Goal: Information Seeking & Learning: Learn about a topic

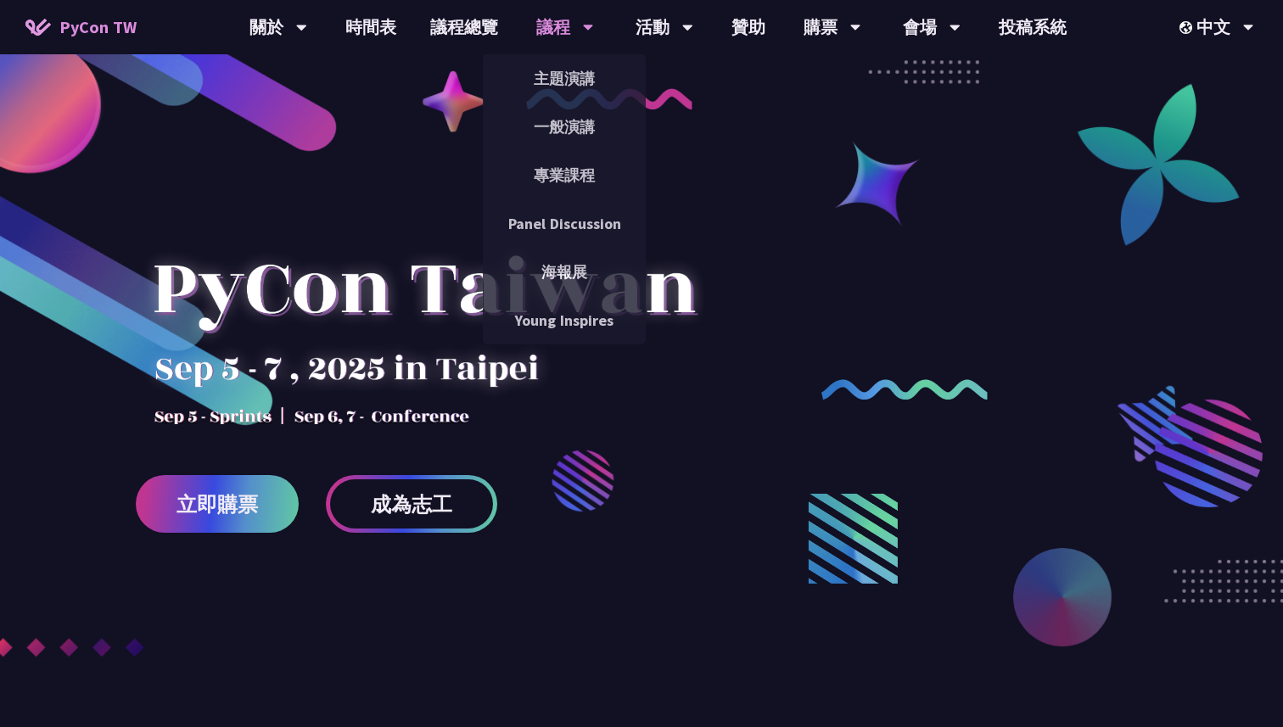
click at [545, 26] on div "議程" at bounding box center [565, 27] width 58 height 54
click at [555, 138] on link "一般演講" at bounding box center [564, 127] width 163 height 40
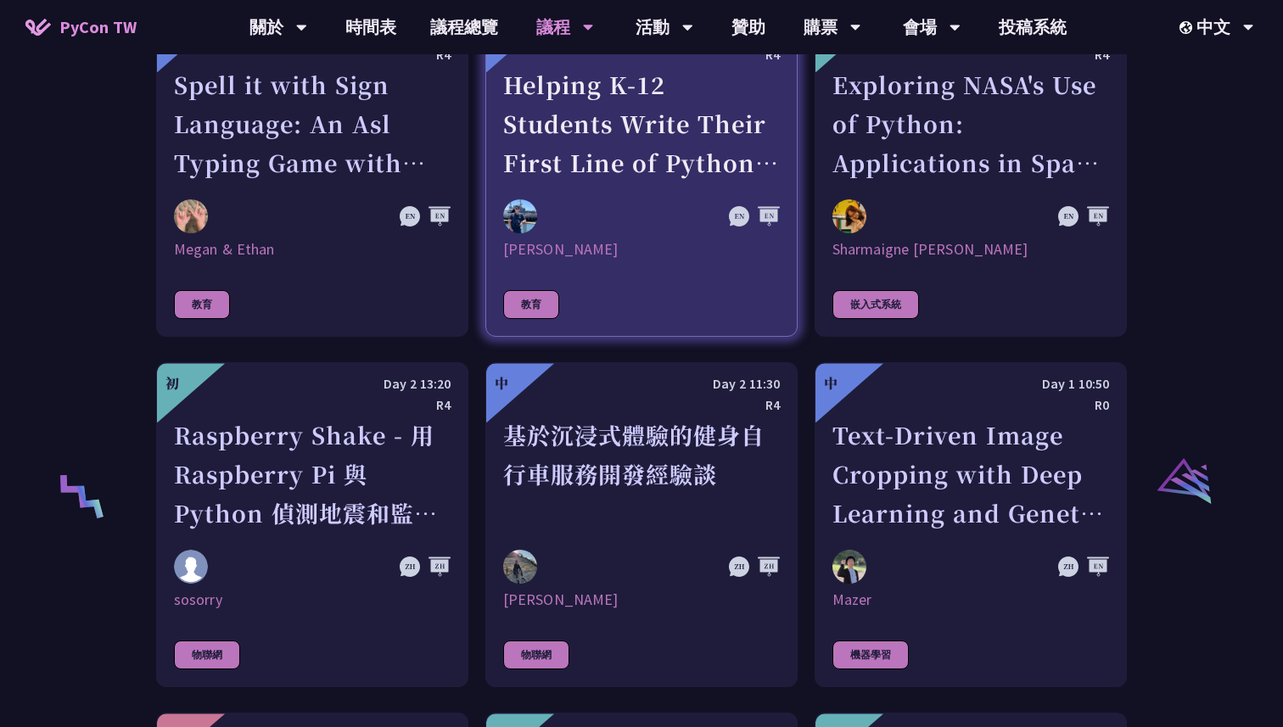
scroll to position [3112, 0]
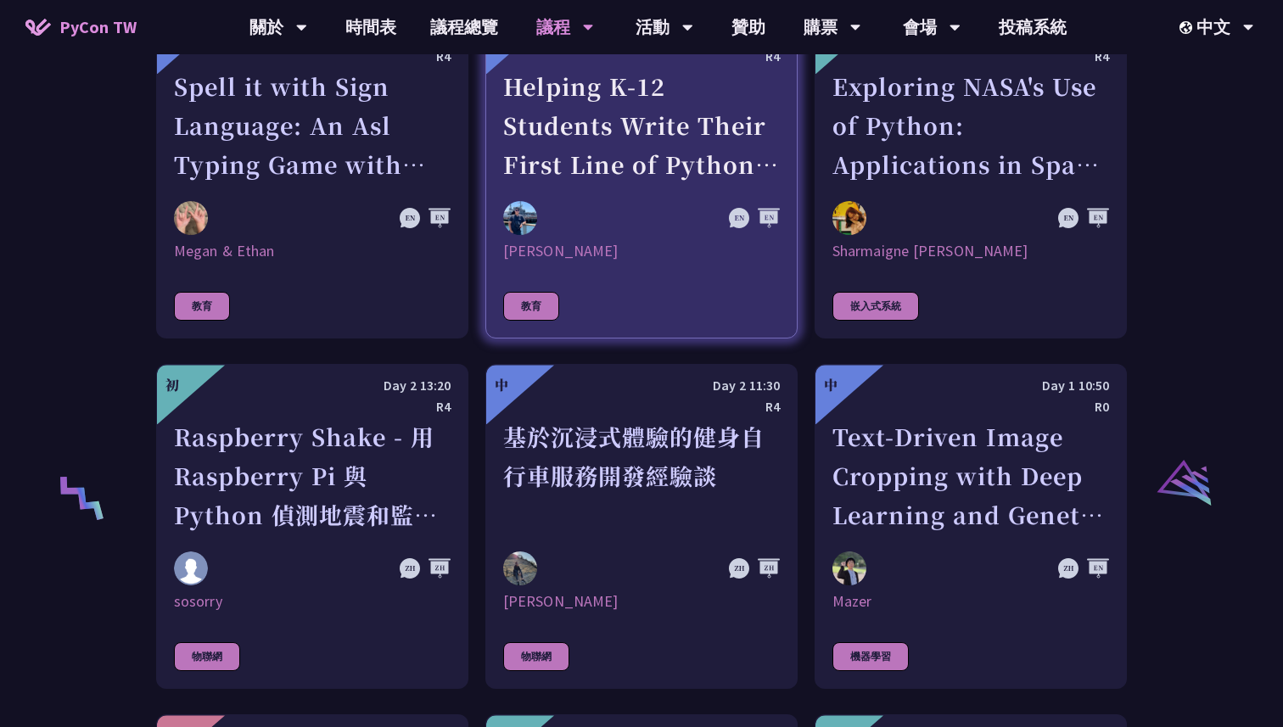
click at [604, 152] on div "Helping K-12 Students Write Their First Line of Python: Building a Game-Based L…" at bounding box center [641, 125] width 277 height 117
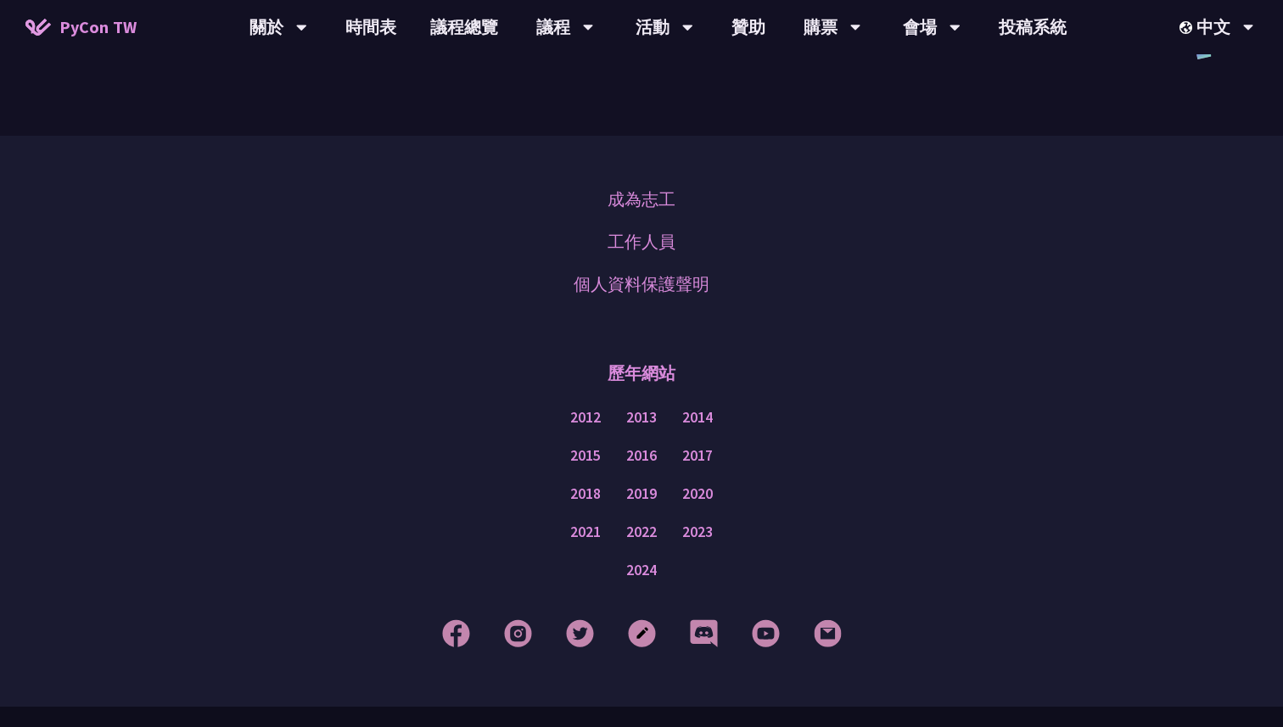
scroll to position [2520, 0]
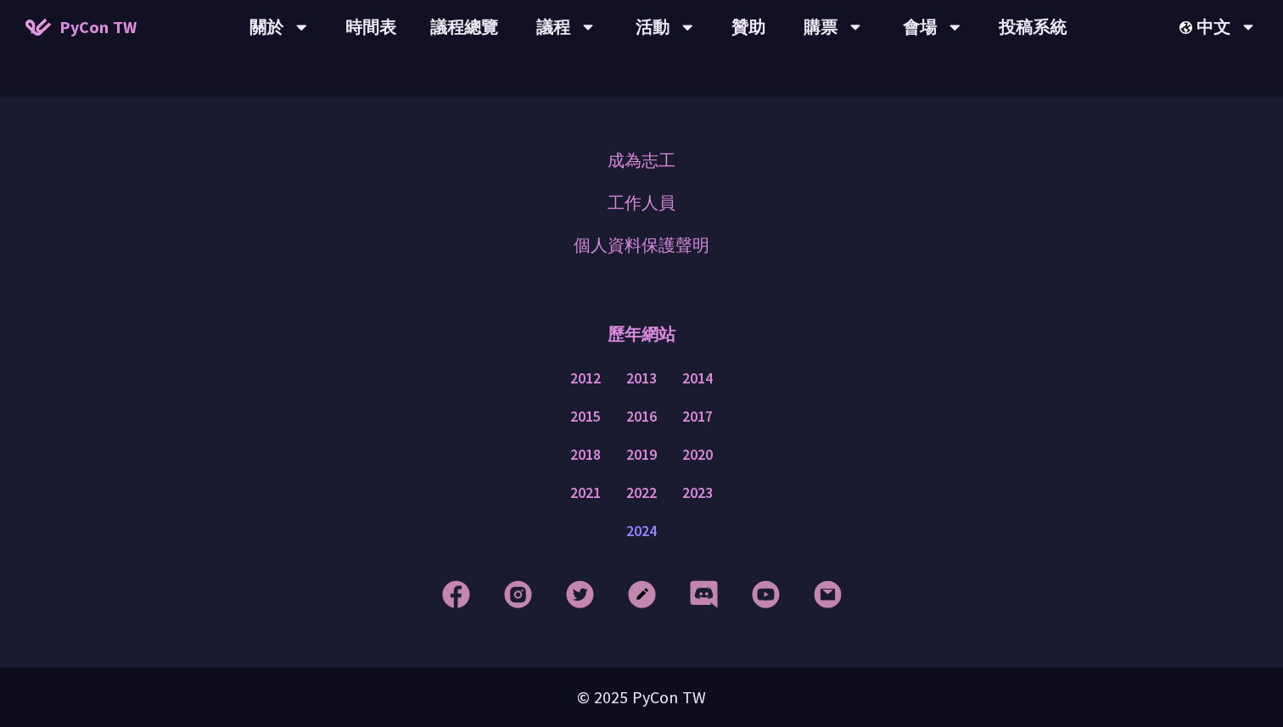
click at [645, 530] on link "2024" at bounding box center [641, 531] width 31 height 21
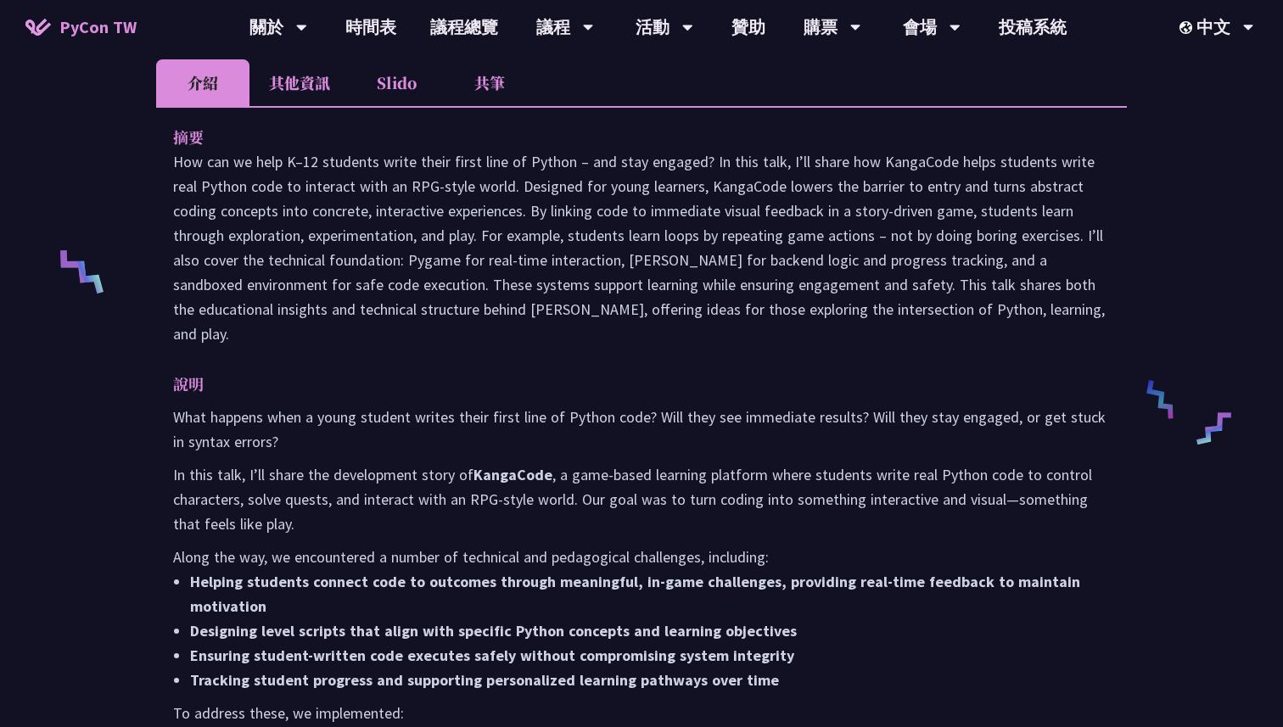
scroll to position [0, 0]
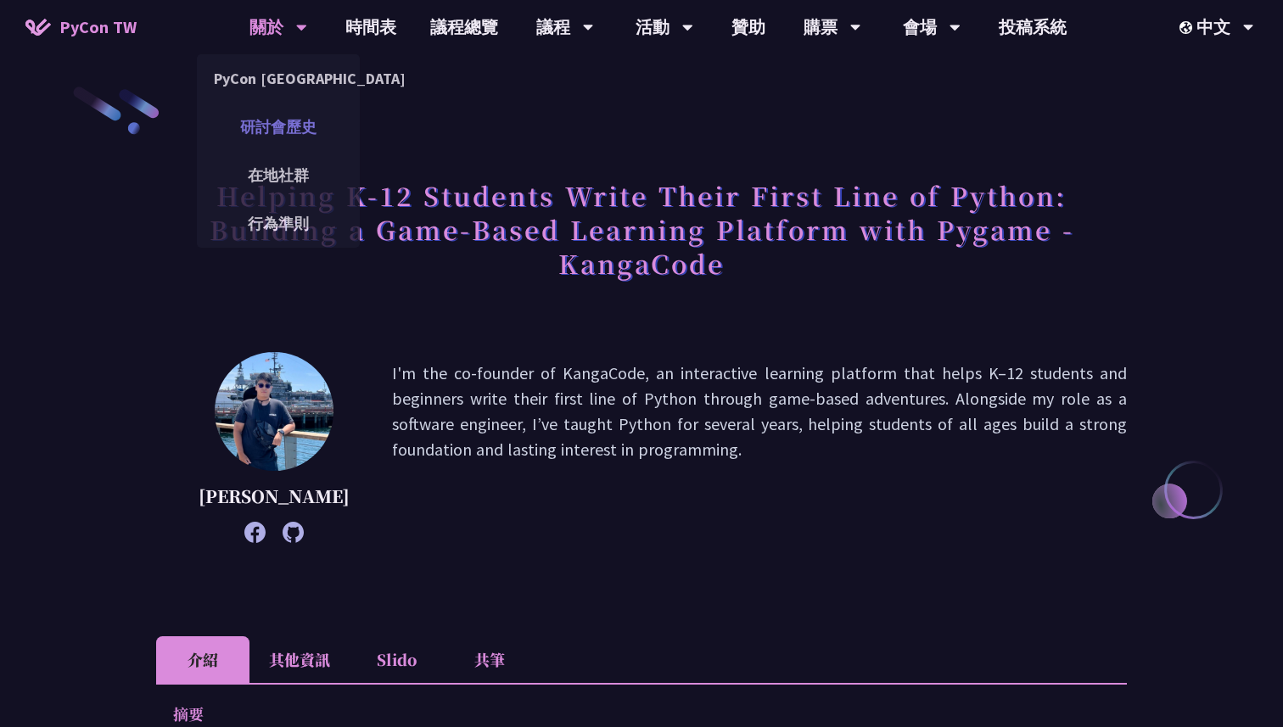
click at [304, 115] on link "研討會歷史" at bounding box center [278, 127] width 163 height 40
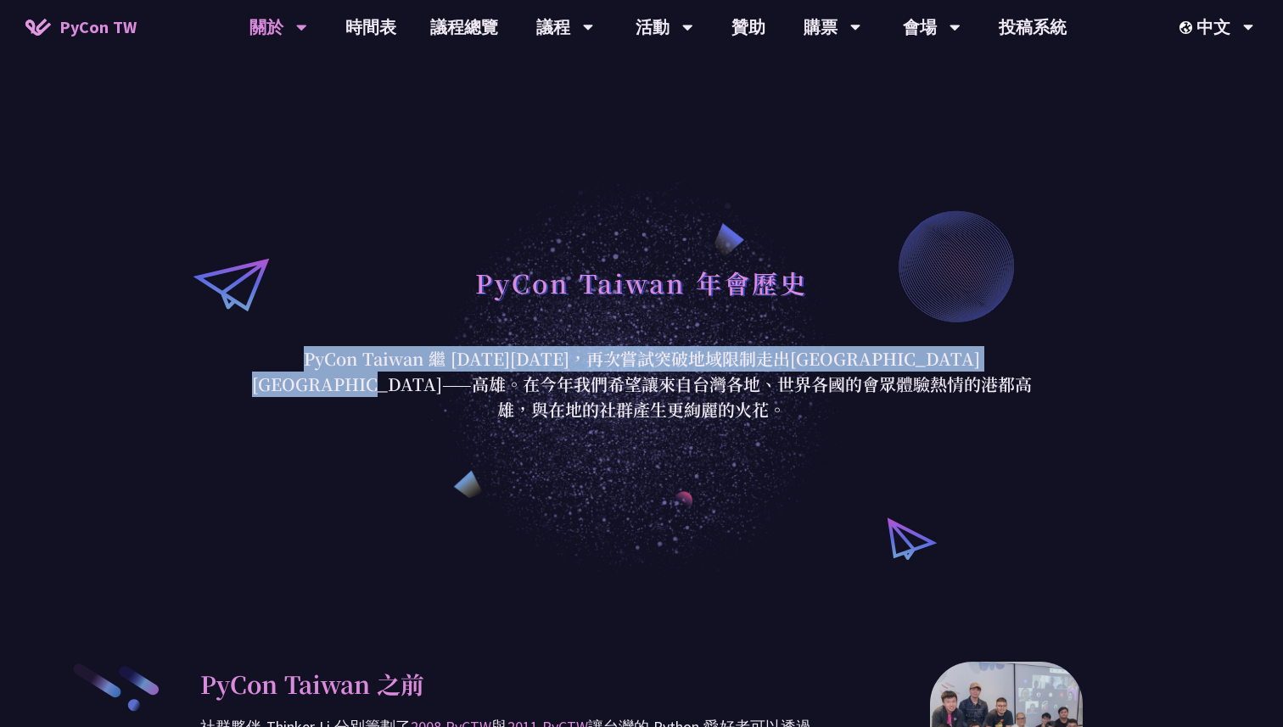
drag, startPoint x: 244, startPoint y: 351, endPoint x: 311, endPoint y: 390, distance: 77.6
click at [311, 390] on div "PyCon Taiwan 年會歷史 PyCon Taiwan 繼 2020 年後，再次嘗試突破地域限制走出台北前進南台灣——高雄。在今年我們希望讓來自台灣各地…" at bounding box center [641, 339] width 1283 height 475
click at [311, 390] on p "PyCon Taiwan 繼 [DATE][DATE]，再次嘗試突破地域限制走出[GEOGRAPHIC_DATA][GEOGRAPHIC_DATA]——高雄。…" at bounding box center [641, 384] width 789 height 76
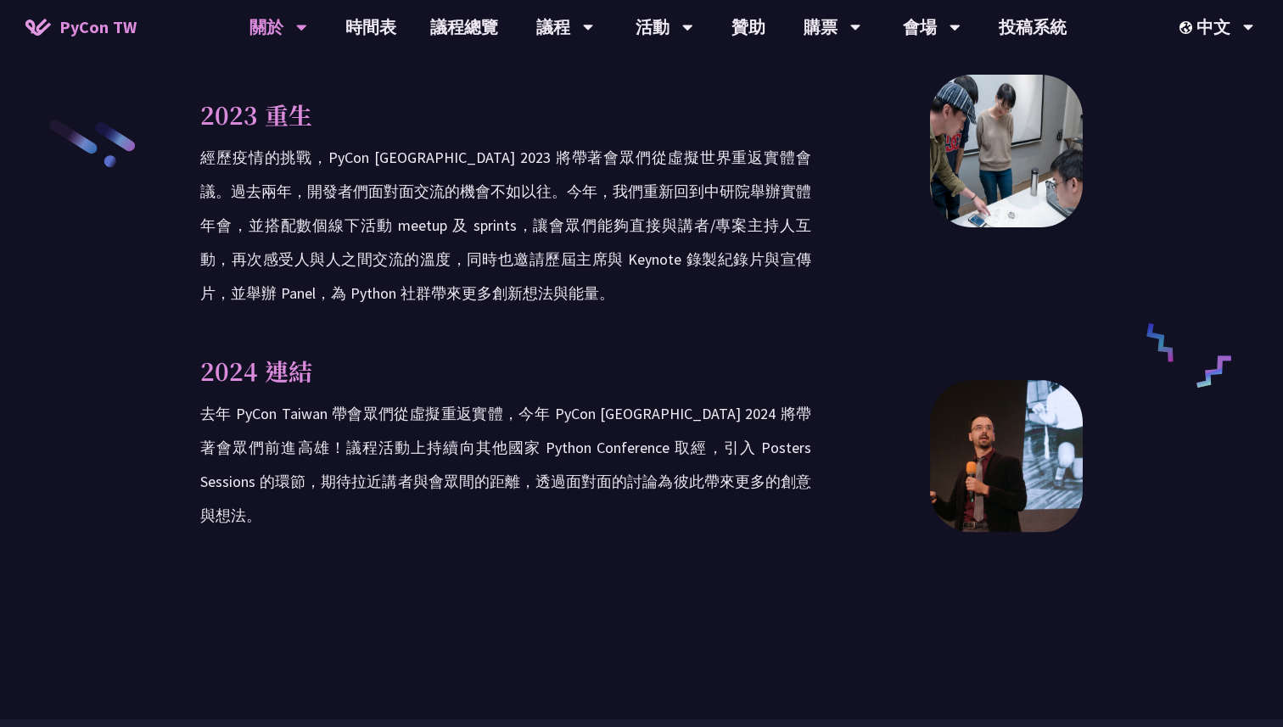
scroll to position [2751, 0]
